Goal: Transaction & Acquisition: Purchase product/service

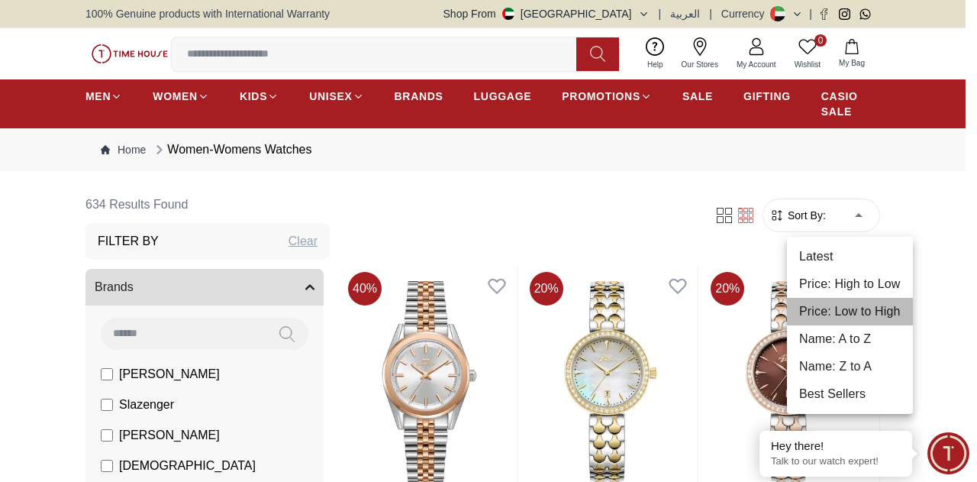
click at [855, 311] on li "Price: Low to High" at bounding box center [850, 311] width 126 height 27
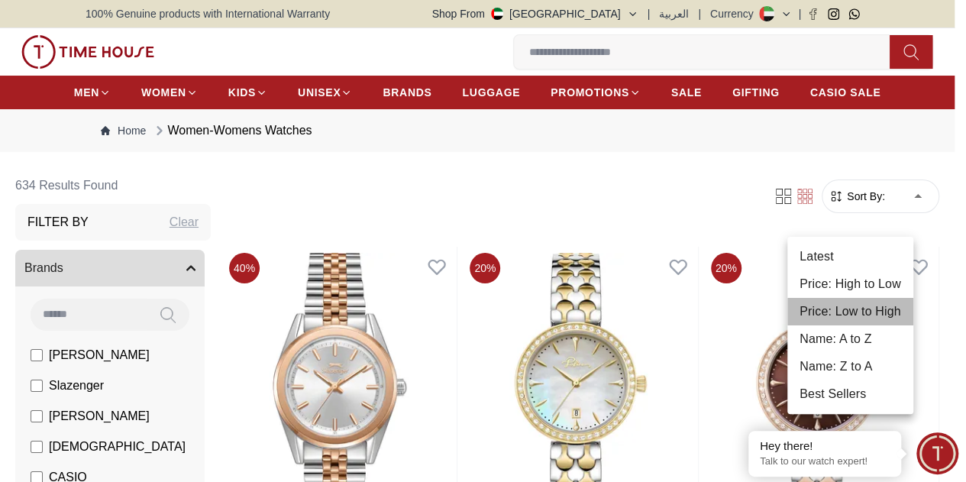
type input "*"
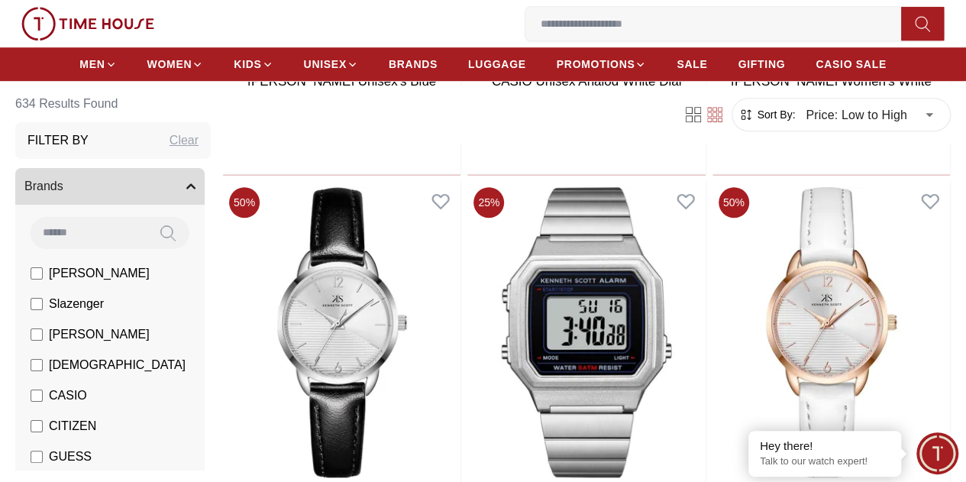
scroll to position [490, 0]
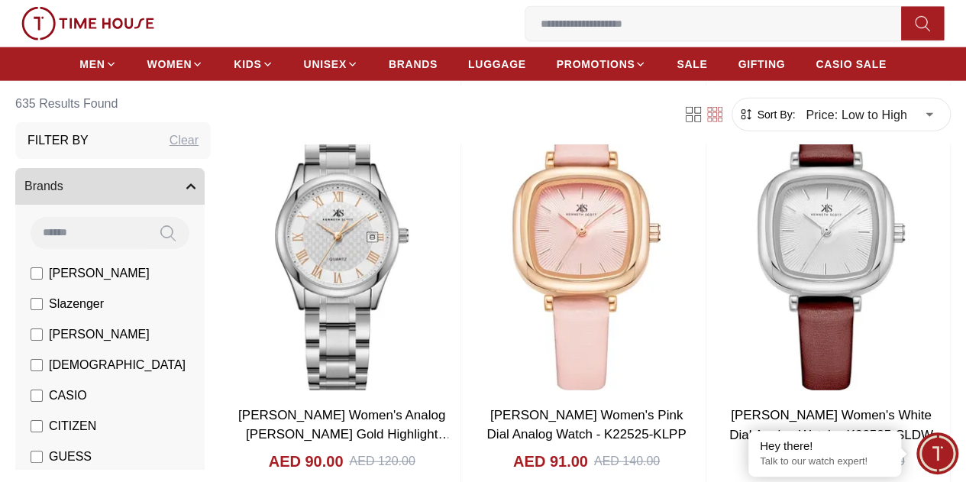
scroll to position [4781, 0]
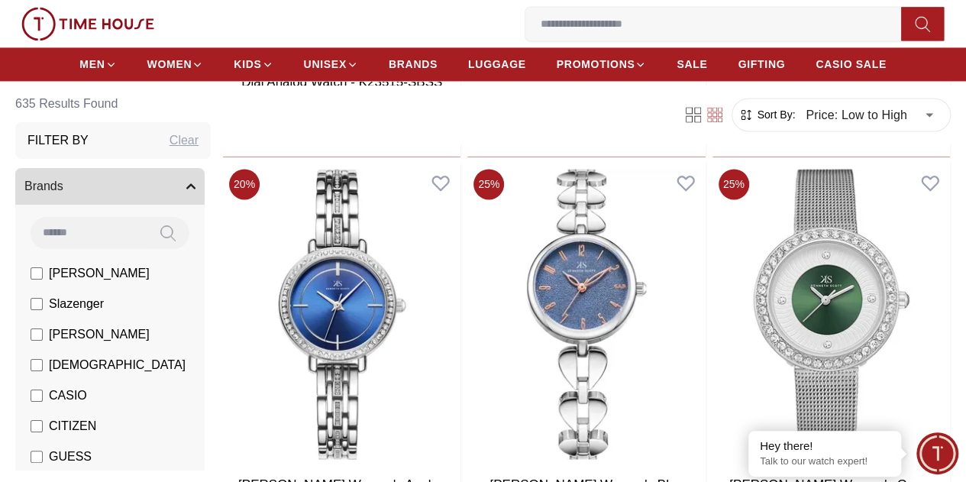
scroll to position [12727, 0]
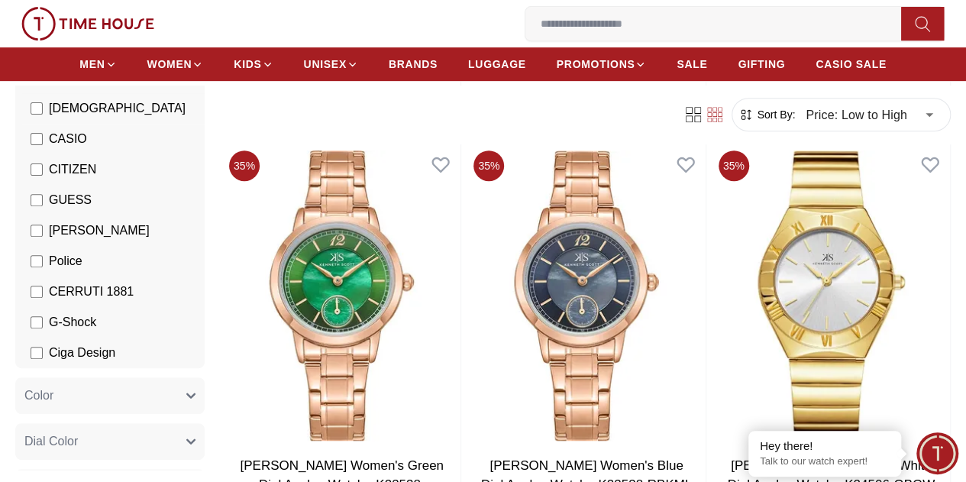
scroll to position [183, 0]
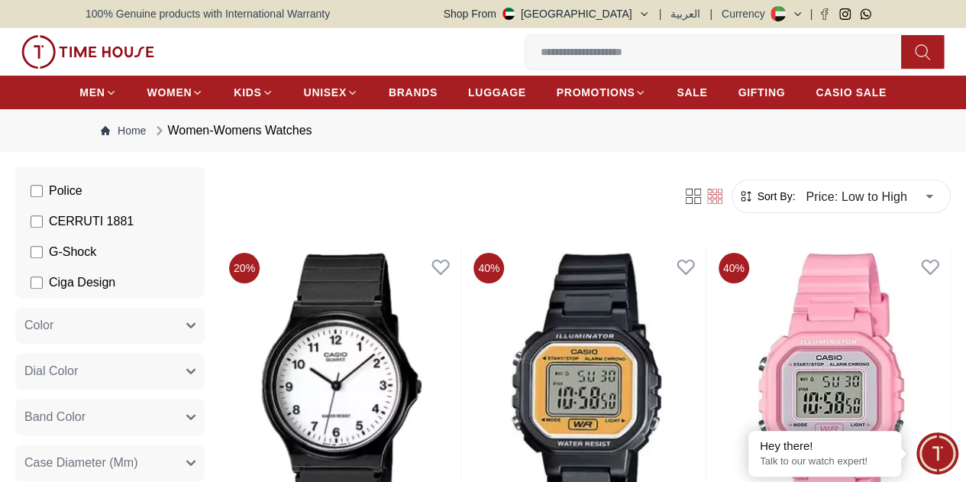
scroll to position [411, 0]
click at [96, 259] on span "G-Shock" at bounding box center [72, 250] width 47 height 18
click at [113, 228] on label "CERRUTI 1881" at bounding box center [82, 219] width 103 height 18
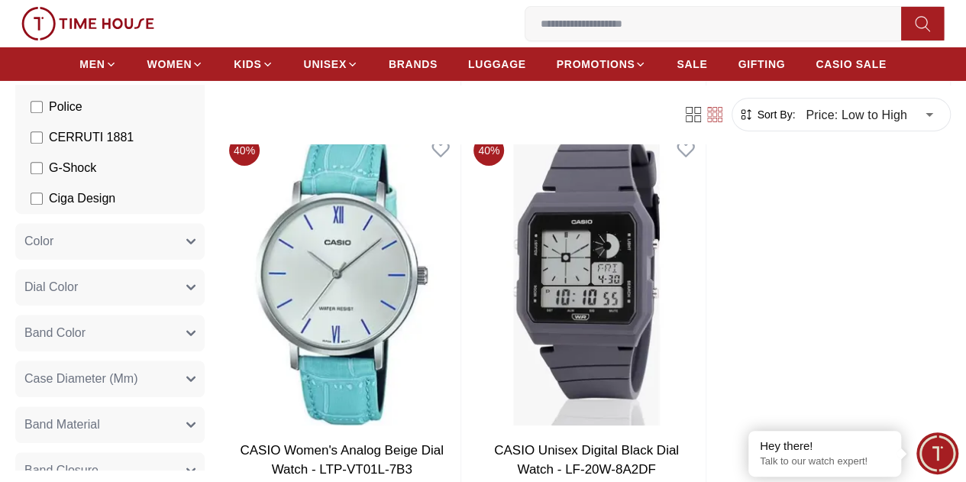
scroll to position [2678, 0]
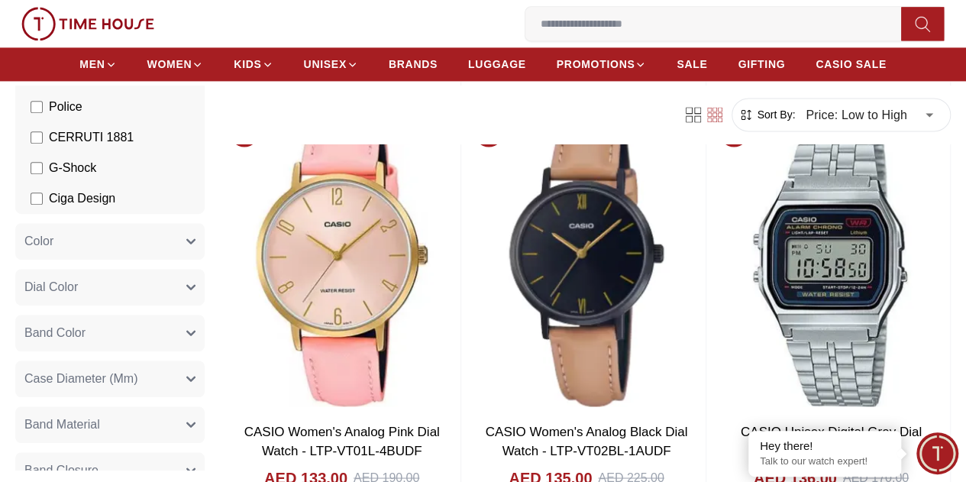
scroll to position [6873, 0]
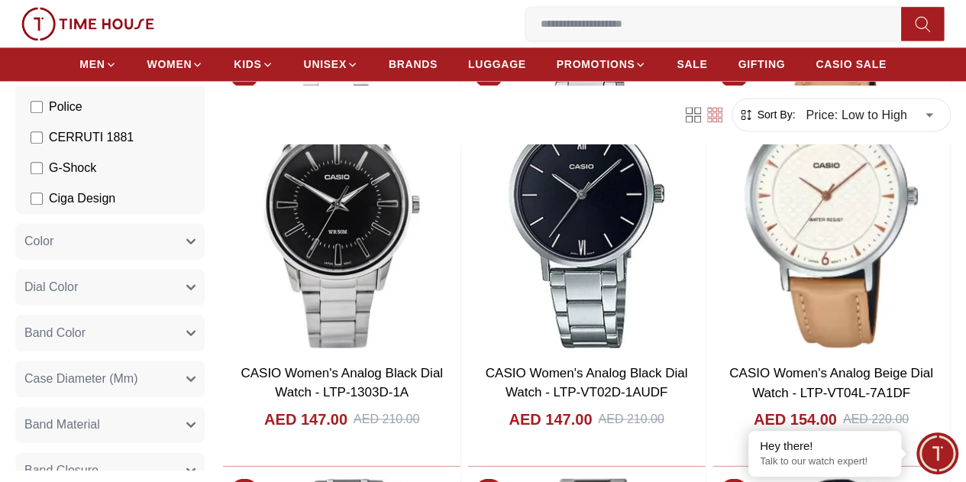
scroll to position [9873, 0]
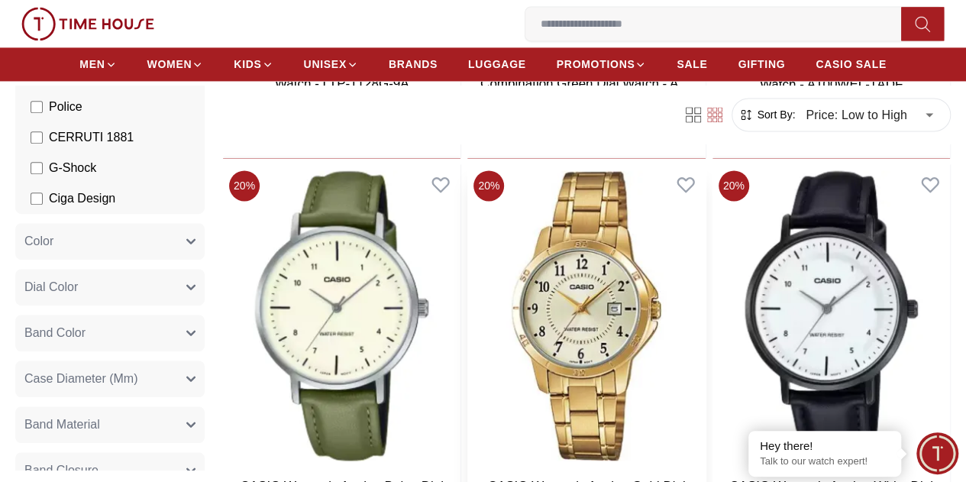
scroll to position [12742, 0]
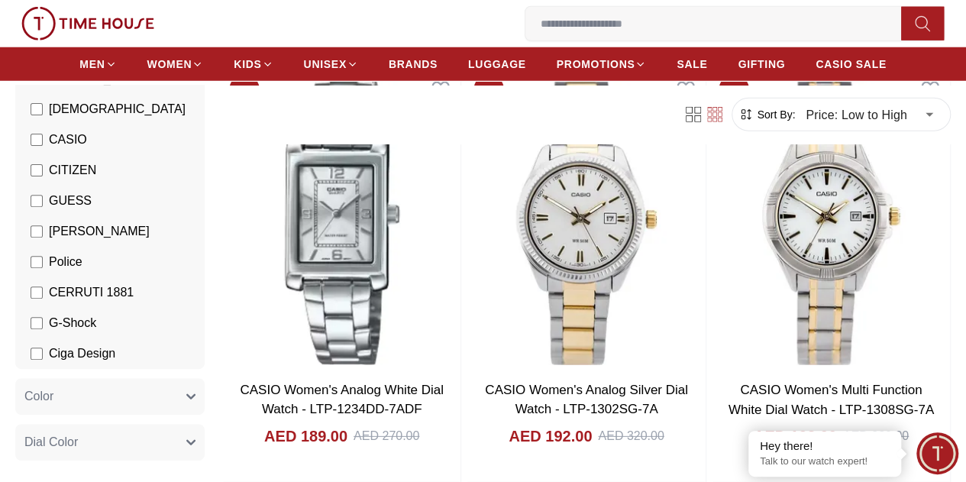
scroll to position [255, 0]
click at [87, 138] on span "CASIO" at bounding box center [68, 140] width 38 height 18
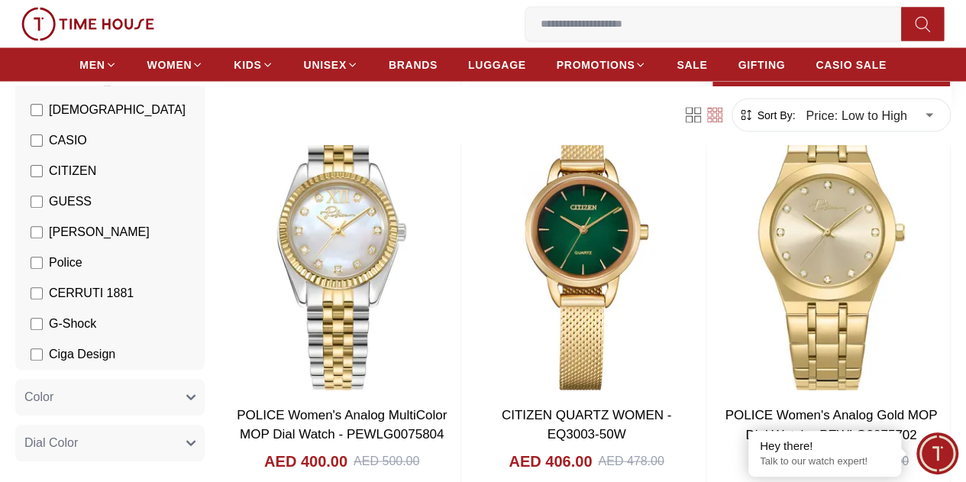
scroll to position [1671, 0]
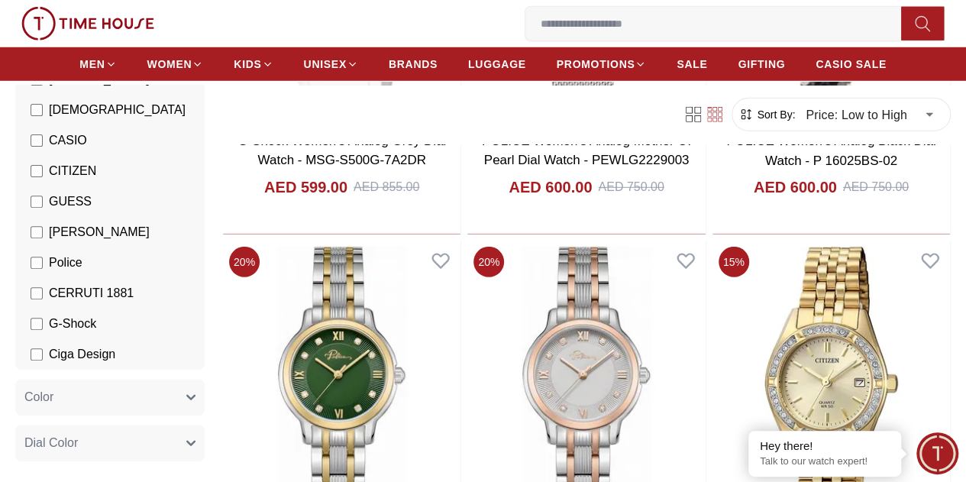
scroll to position [5055, 0]
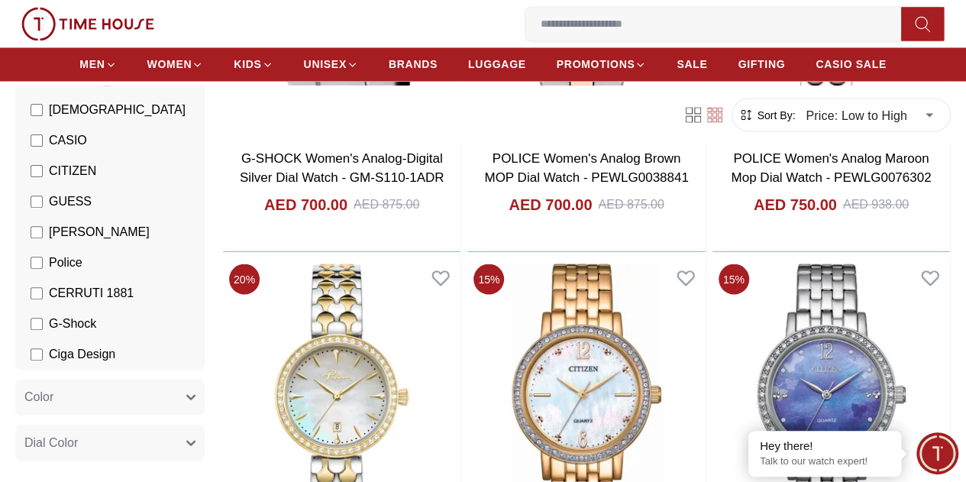
scroll to position [7142, 0]
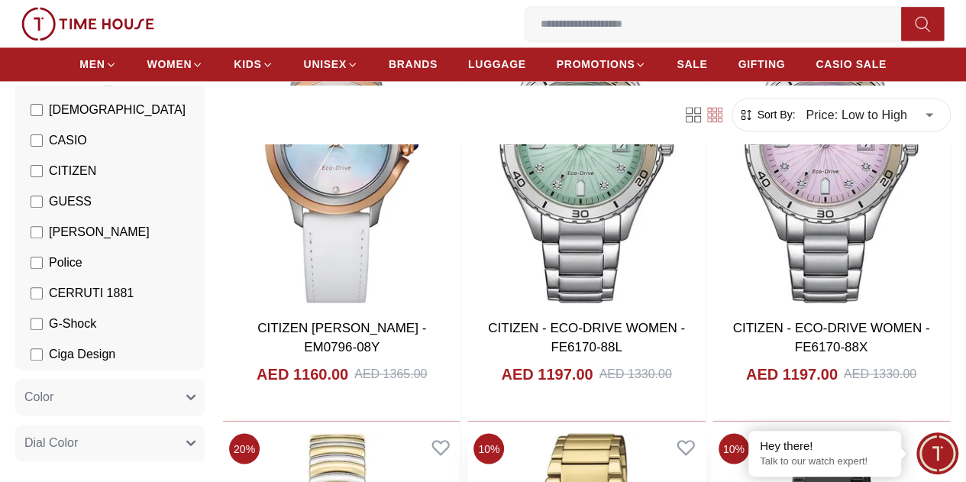
scroll to position [10149, 0]
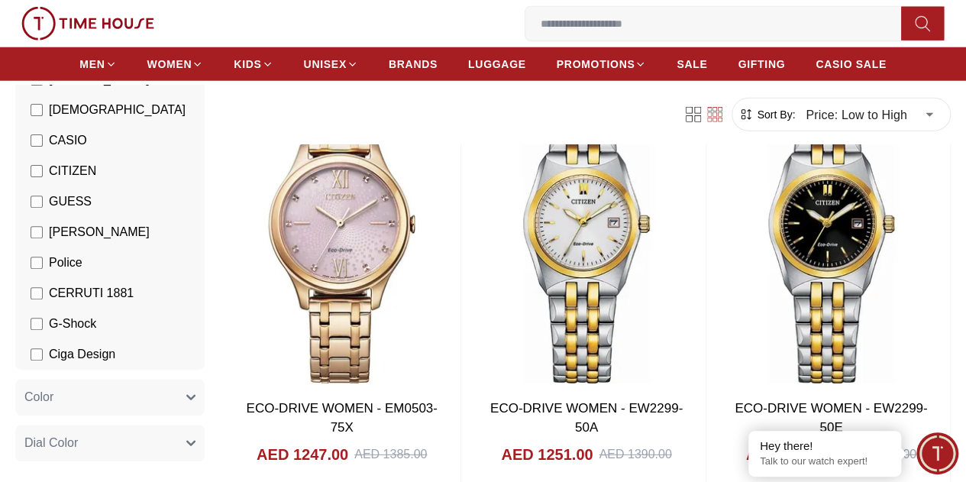
scroll to position [10669, 0]
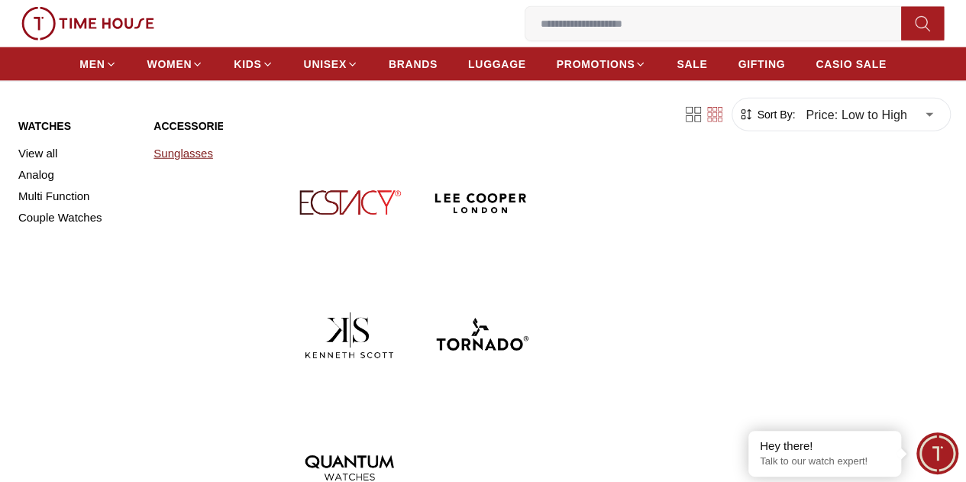
click at [195, 164] on link "Sunglasses" at bounding box center [211, 153] width 117 height 21
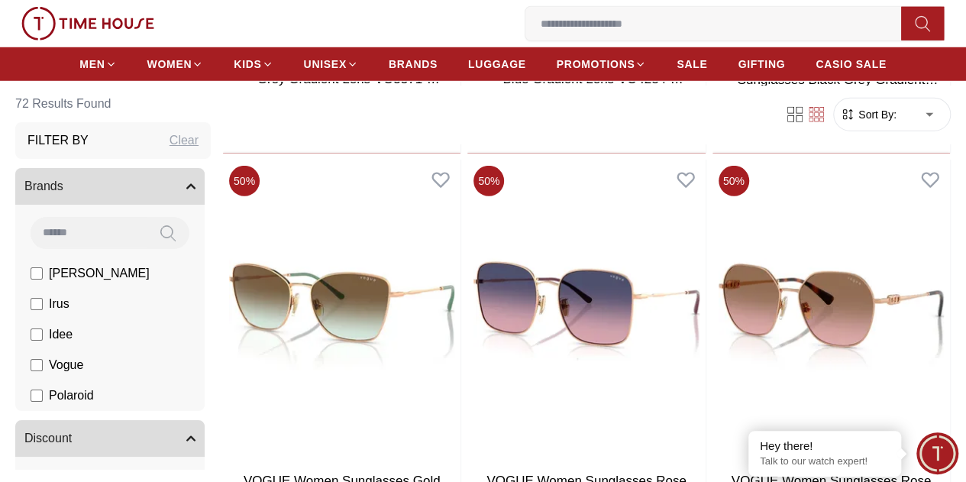
scroll to position [2225, 0]
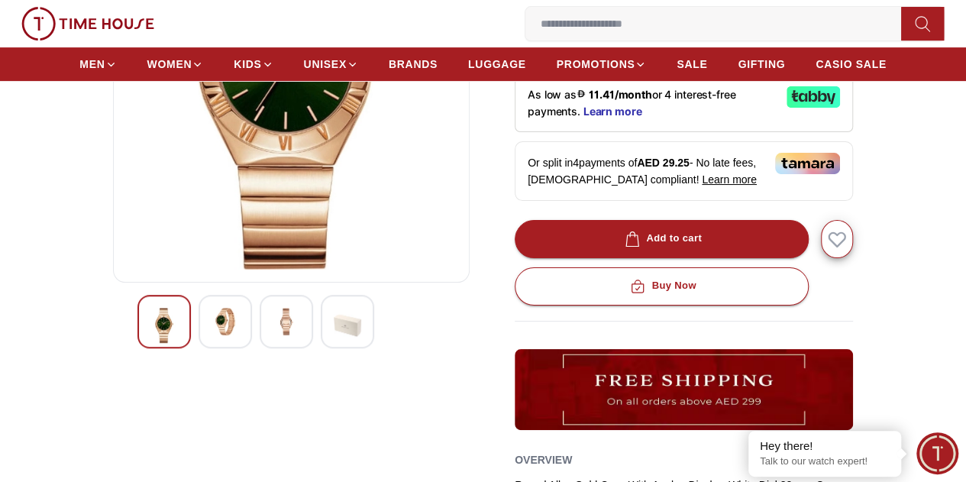
scroll to position [276, 0]
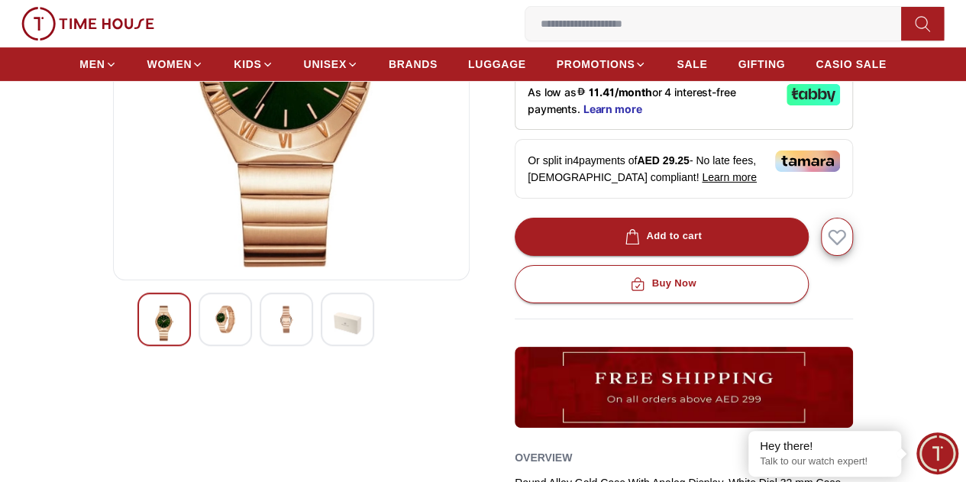
click at [334, 329] on img at bounding box center [347, 322] width 27 height 35
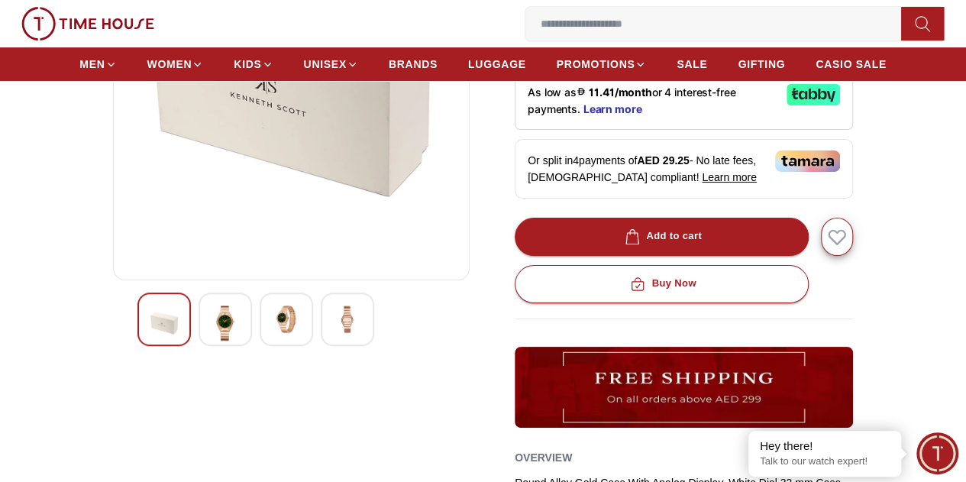
click at [275, 341] on div at bounding box center [286, 318] width 53 height 53
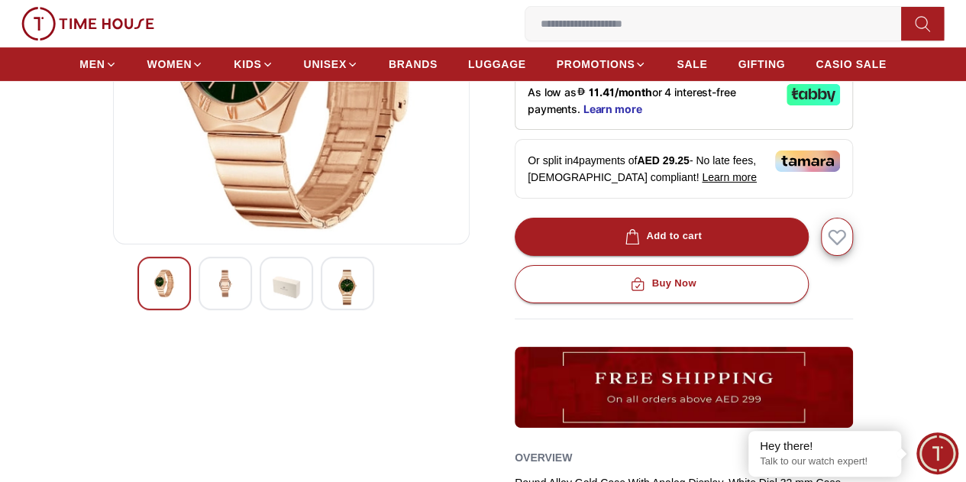
scroll to position [124, 0]
